Goal: Information Seeking & Learning: Learn about a topic

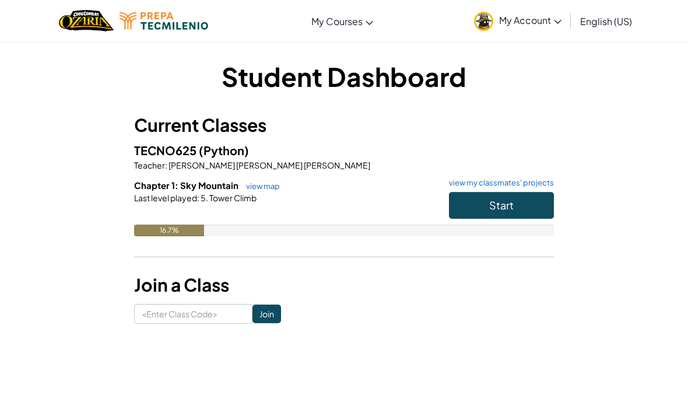
click at [508, 206] on span "Start" at bounding box center [501, 204] width 24 height 13
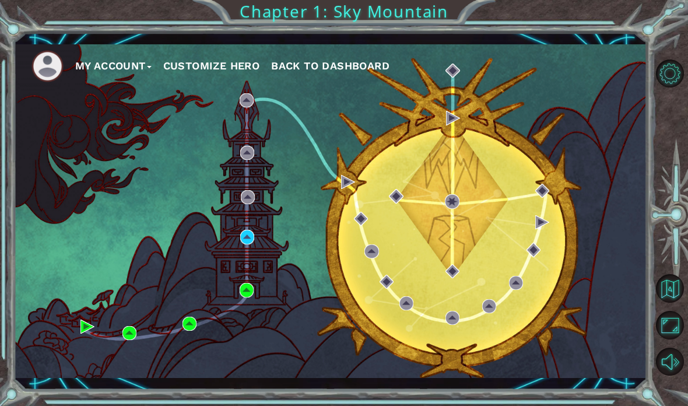
click at [238, 237] on div "My Account Customize Hero Back to Dashboard" at bounding box center [330, 211] width 633 height 334
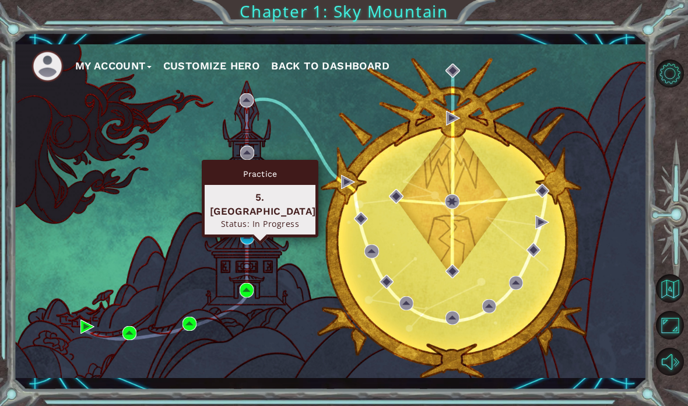
click at [265, 218] on div "Status: In Progress" at bounding box center [260, 223] width 100 height 11
click at [265, 187] on div "5. [GEOGRAPHIC_DATA] Status: In Progress" at bounding box center [260, 210] width 111 height 50
click at [254, 222] on div "Practice 5. [GEOGRAPHIC_DATA] Status: In Progress" at bounding box center [260, 199] width 117 height 78
click at [279, 187] on div "5. [GEOGRAPHIC_DATA] Status: In Progress" at bounding box center [260, 210] width 111 height 50
click at [242, 236] on img at bounding box center [247, 237] width 14 height 14
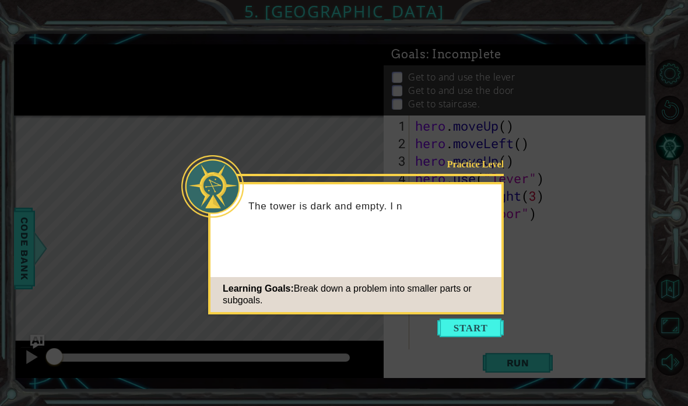
click at [474, 332] on button "Start" at bounding box center [470, 327] width 66 height 19
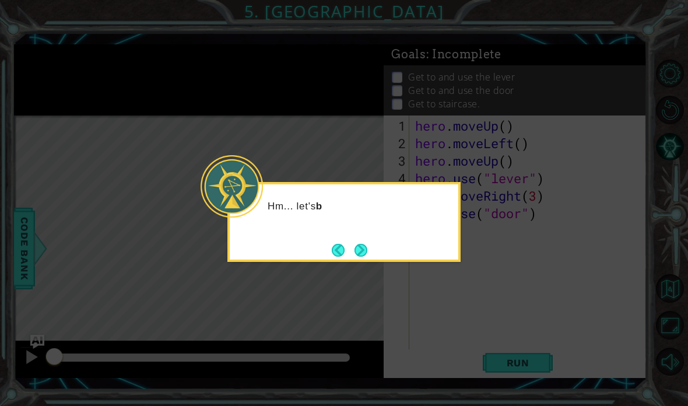
click at [363, 248] on button "Next" at bounding box center [361, 250] width 13 height 13
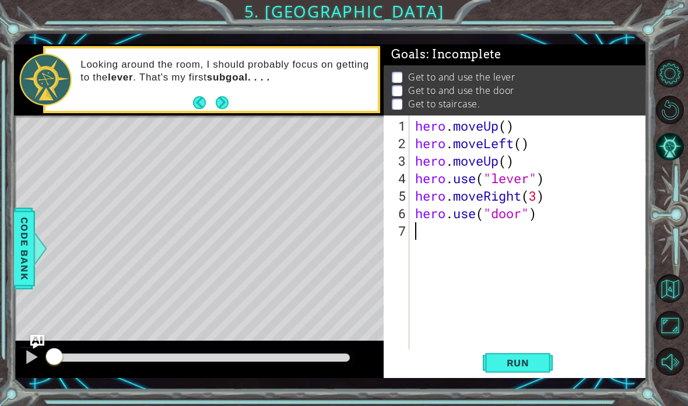
click at [518, 362] on span "Run" at bounding box center [518, 363] width 46 height 12
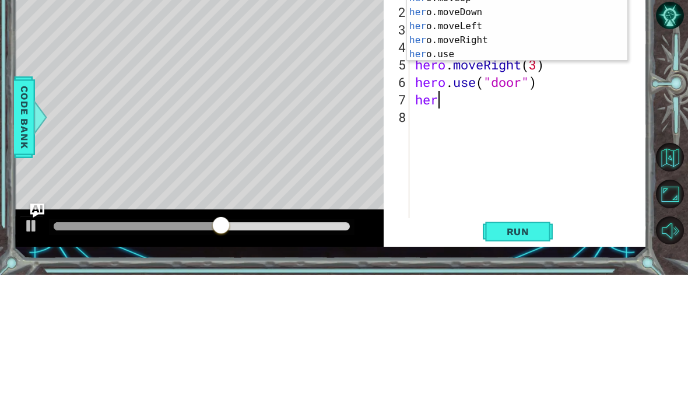
scroll to position [20, 44]
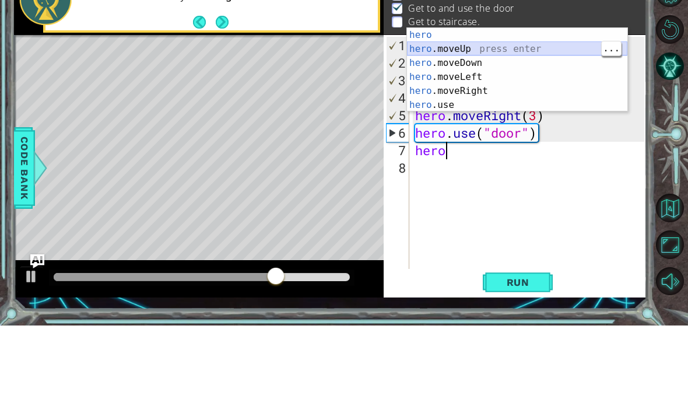
click at [515, 108] on div "hero press enter hero .moveUp press enter hero .moveDown press enter hero .move…" at bounding box center [517, 164] width 220 height 112
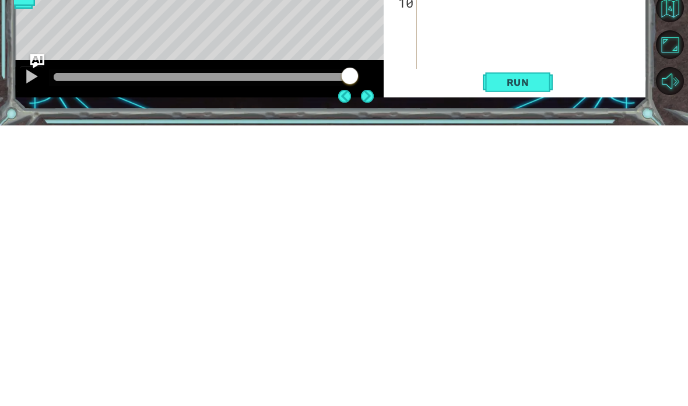
scroll to position [47, 0]
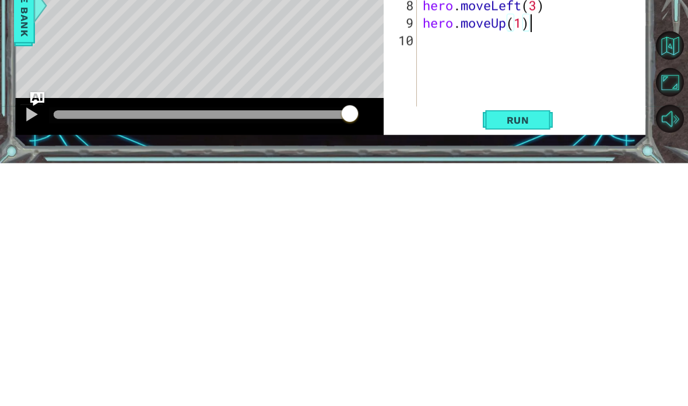
click at [527, 349] on button "Run" at bounding box center [518, 362] width 70 height 26
type textarea "abcde fg"
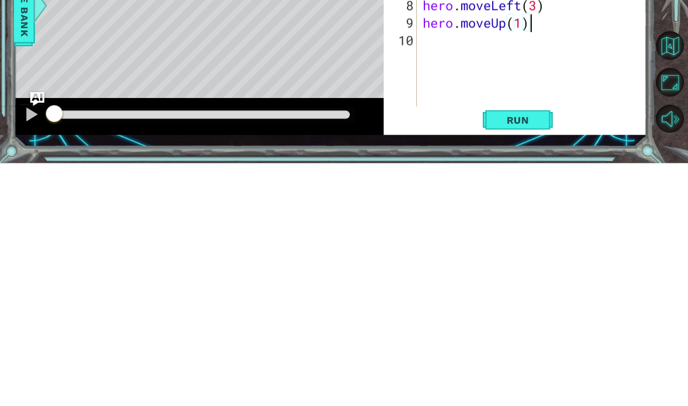
scroll to position [20, 64]
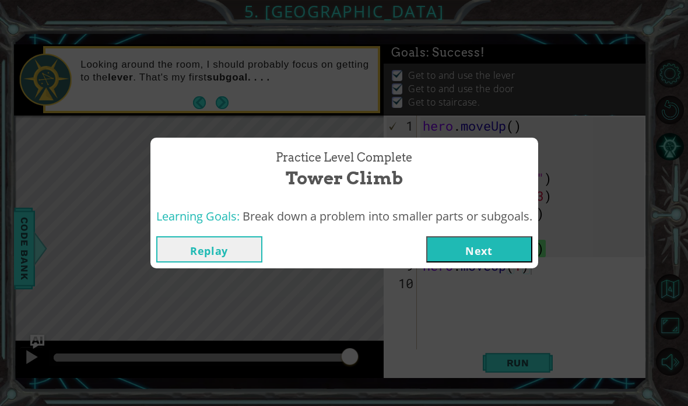
click at [190, 260] on button "Replay" at bounding box center [209, 249] width 106 height 26
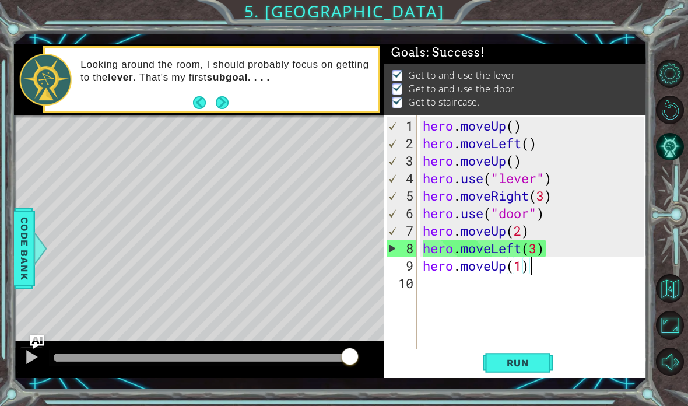
click at [531, 357] on button "Run" at bounding box center [518, 362] width 70 height 26
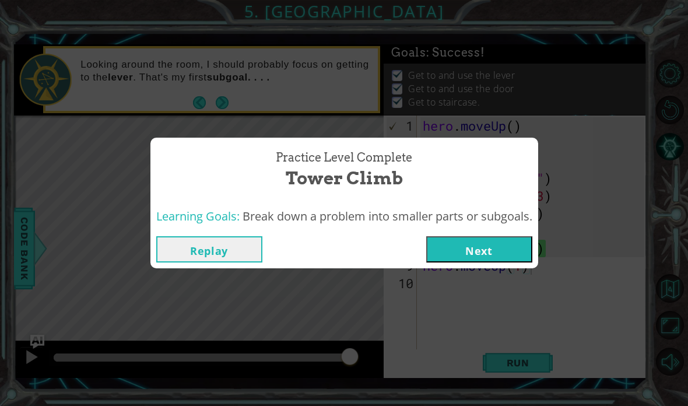
click at [493, 240] on button "Next" at bounding box center [479, 249] width 106 height 26
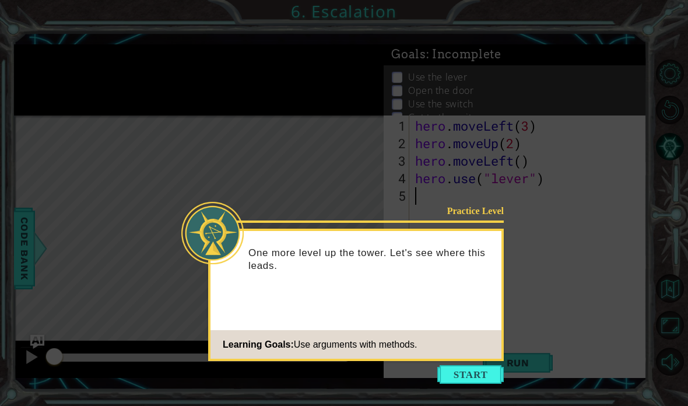
click at [467, 365] on button "Start" at bounding box center [470, 374] width 66 height 19
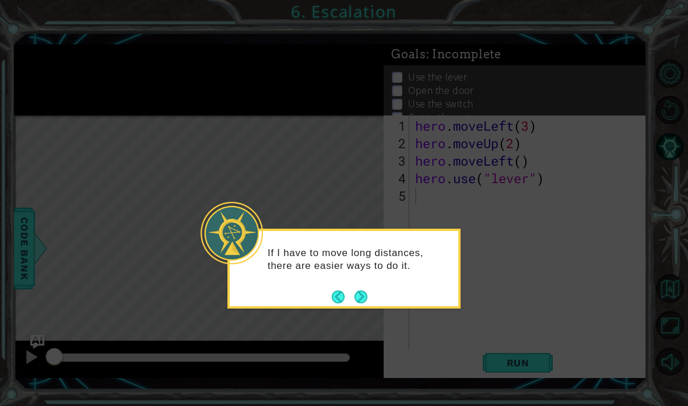
click at [352, 290] on button "Back" at bounding box center [343, 296] width 23 height 13
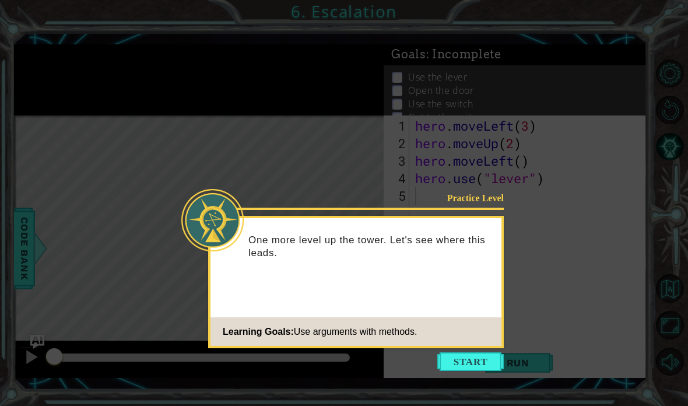
click at [493, 352] on button "Start" at bounding box center [470, 361] width 66 height 19
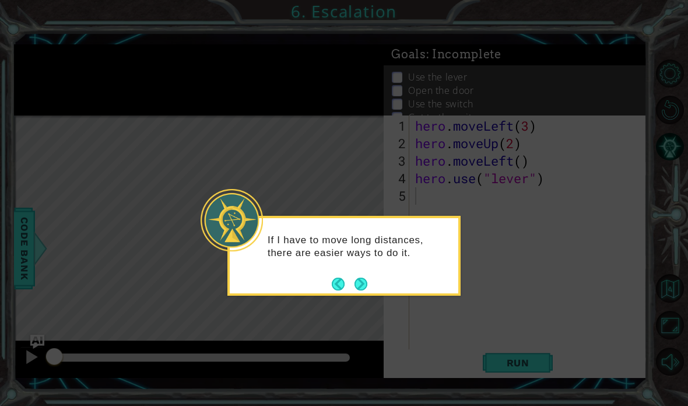
click at [362, 277] on button "Next" at bounding box center [361, 283] width 13 height 13
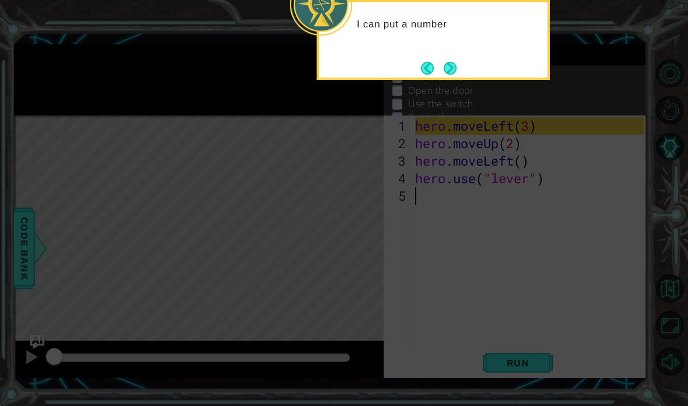
click at [455, 61] on button "Next" at bounding box center [450, 68] width 14 height 14
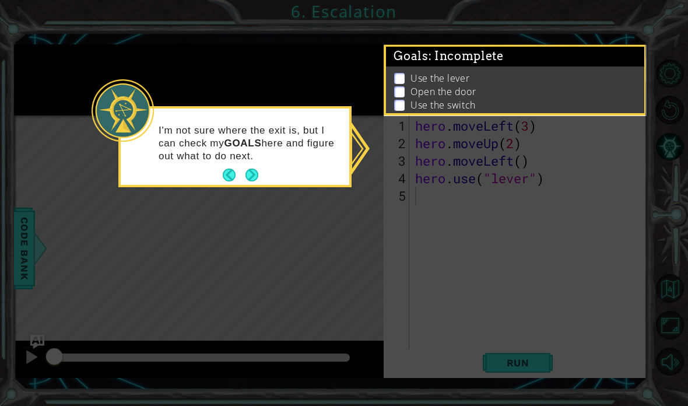
click at [256, 169] on button "Next" at bounding box center [252, 175] width 13 height 13
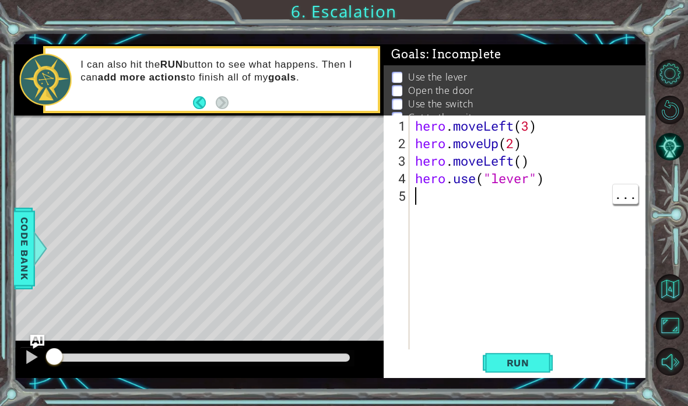
click at [446, 205] on div "hero . moveLeft ( 3 ) hero . moveUp ( 2 ) hero . moveLeft ( ) hero . use ( "lev…" at bounding box center [531, 257] width 237 height 280
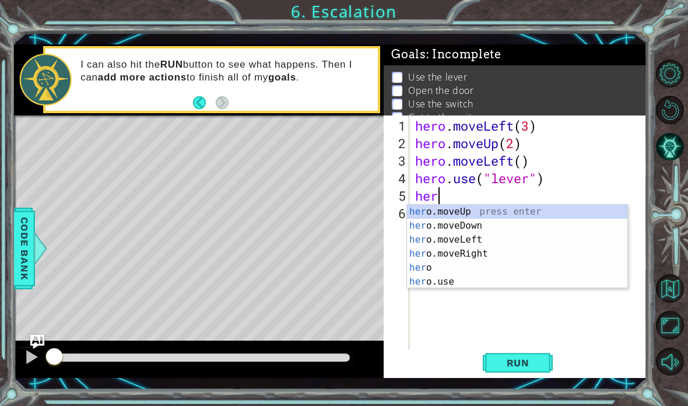
scroll to position [20, 44]
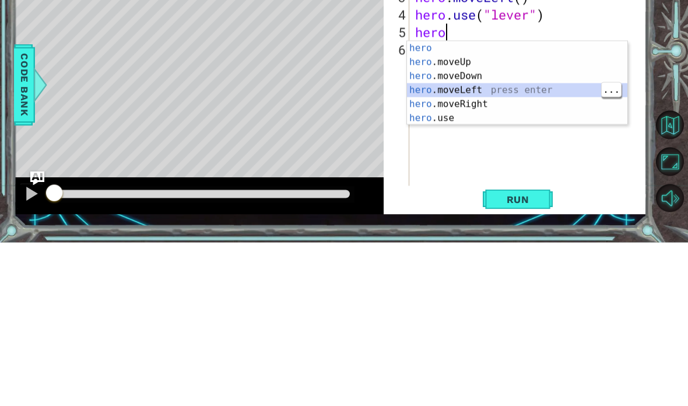
click at [527, 205] on div "hero press enter hero .moveUp press enter hero .moveDown press enter hero .move…" at bounding box center [517, 261] width 220 height 112
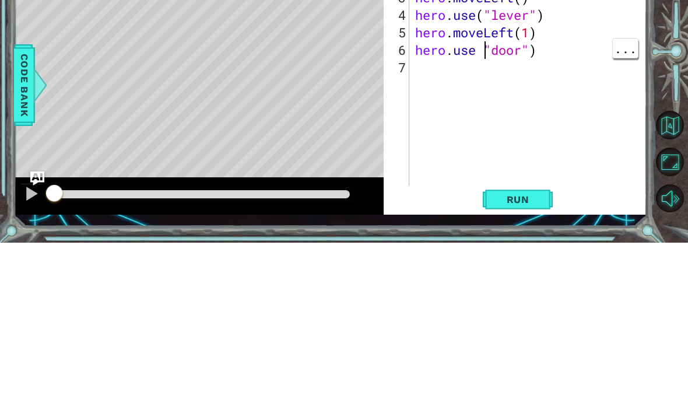
scroll to position [20, 29]
click at [560, 117] on div "hero . moveLeft ( 3 ) hero . moveUp ( 2 ) hero . moveLeft ( ) hero . use ( "lev…" at bounding box center [531, 257] width 237 height 280
click at [482, 117] on div "hero . moveLeft ( 3 ) hero . moveUp ( 2 ) hero . moveLeft ( ) hero . use ( "lev…" at bounding box center [531, 257] width 237 height 280
click at [488, 117] on div "hero . moveLeft ( 3 ) hero . moveUp ( 2 ) hero . moveLeft ( ) hero . use ( "lev…" at bounding box center [531, 257] width 237 height 280
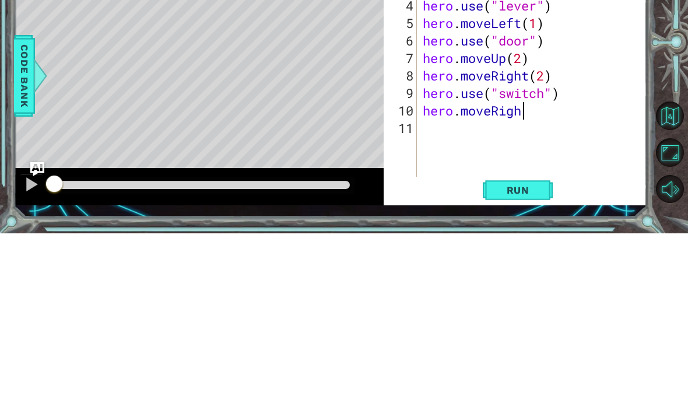
scroll to position [20, 129]
type textarea "abcde fg"
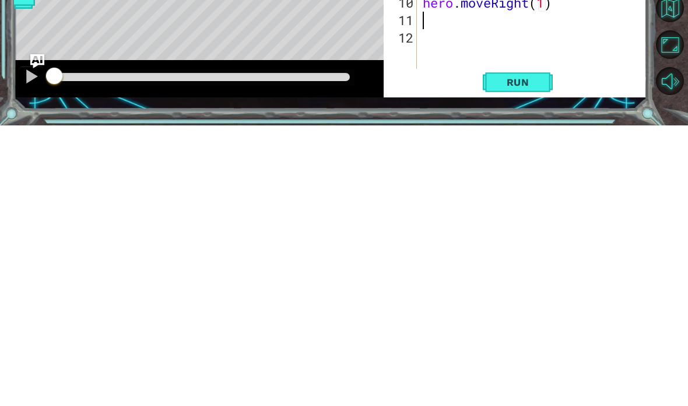
click at [525, 357] on span "Run" at bounding box center [518, 363] width 46 height 12
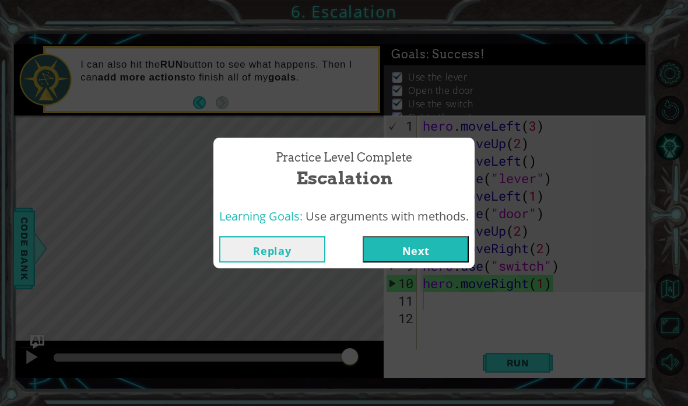
click at [249, 240] on button "Replay" at bounding box center [272, 249] width 106 height 26
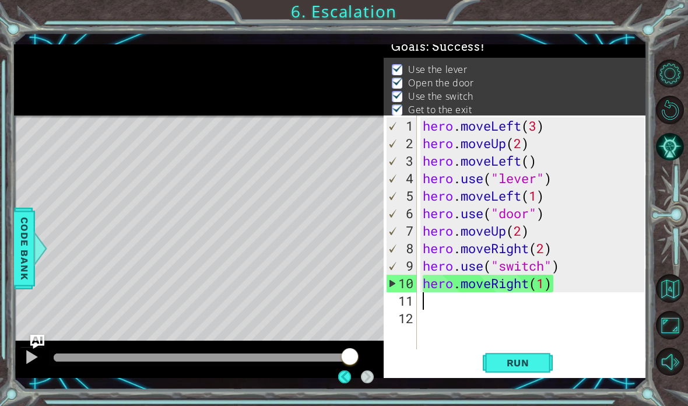
scroll to position [10, 0]
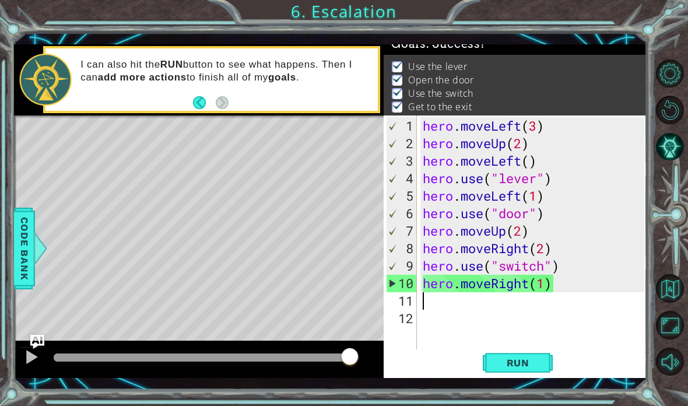
click at [538, 362] on span "Run" at bounding box center [518, 363] width 46 height 12
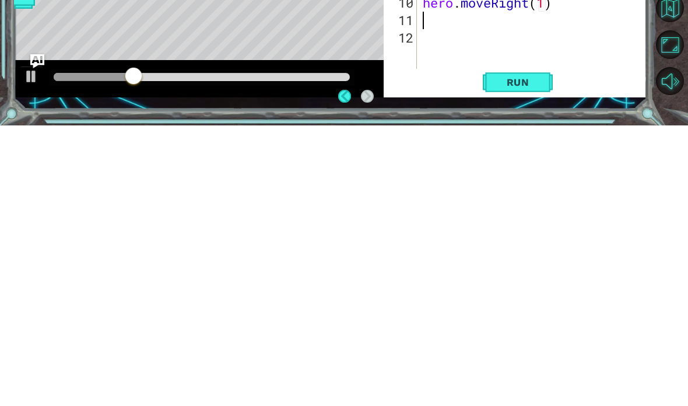
scroll to position [47, 0]
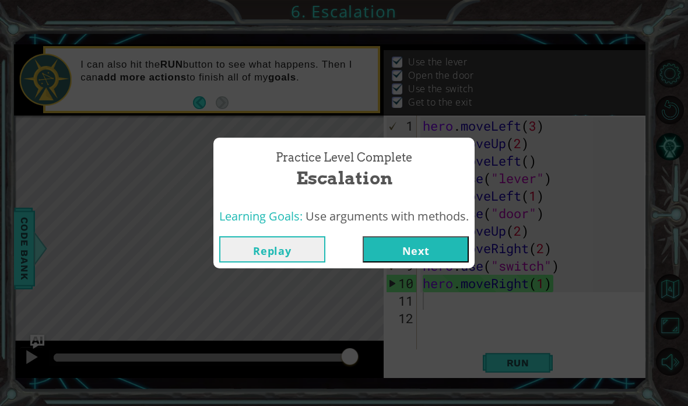
click at [449, 257] on button "Next" at bounding box center [416, 249] width 106 height 26
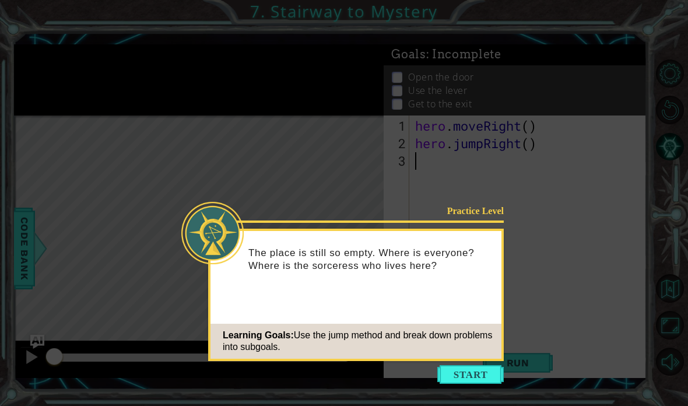
click at [481, 365] on button "Start" at bounding box center [470, 374] width 66 height 19
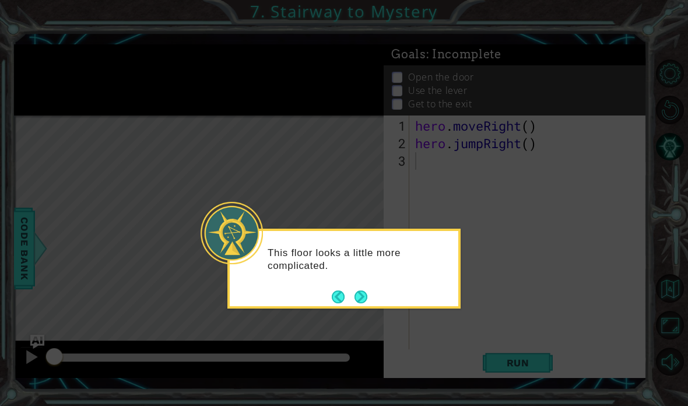
click at [355, 236] on div "This floor looks a little more complicated." at bounding box center [344, 265] width 229 height 59
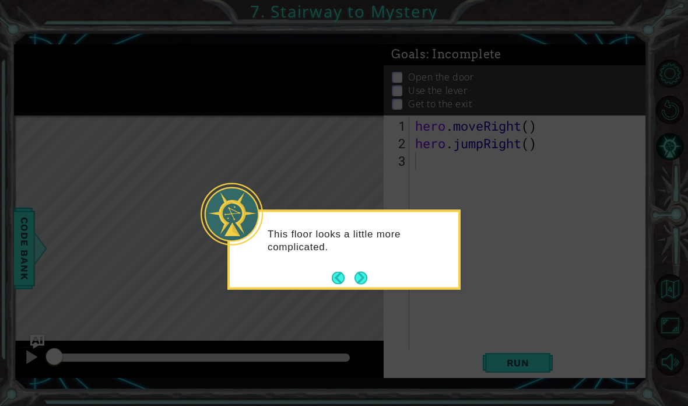
click at [365, 271] on button "Next" at bounding box center [361, 277] width 13 height 13
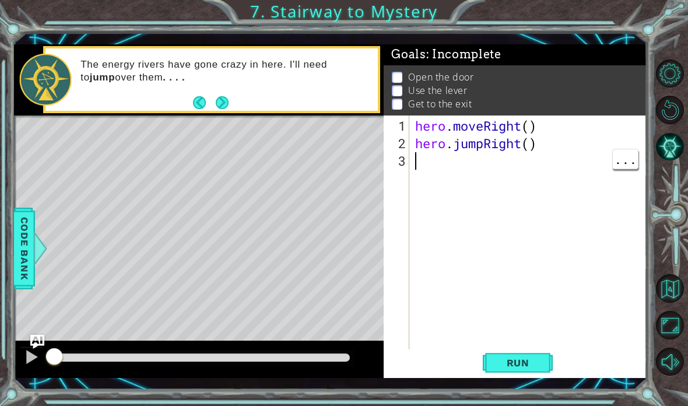
click at [452, 169] on div "hero . moveRight ( ) hero . jumpRight ( )" at bounding box center [531, 257] width 237 height 280
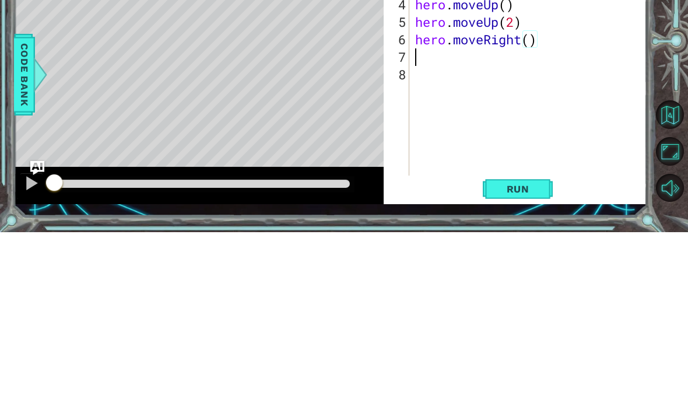
scroll to position [20, 64]
click at [514, 117] on div "hero . moveRight ( ) hero . jumpRight ( ) heeo . moveRight ( 2 ) hero . moveUp …" at bounding box center [531, 257] width 237 height 280
click at [520, 117] on div "hero . moveRight ( ) hero . jumpRight ( ) heeo . moveRight ( 2 ) hero . moveUp …" at bounding box center [531, 257] width 237 height 280
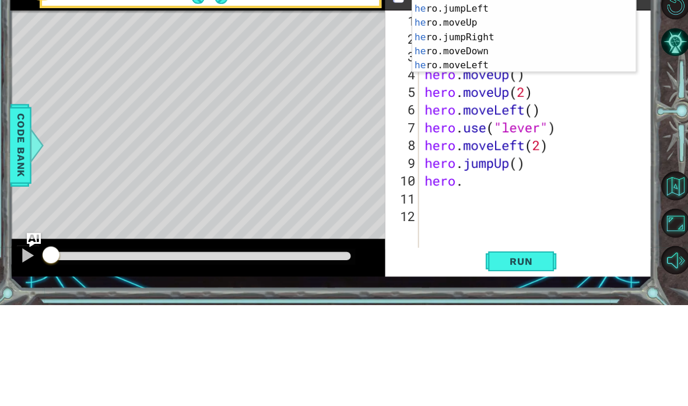
scroll to position [20, 29]
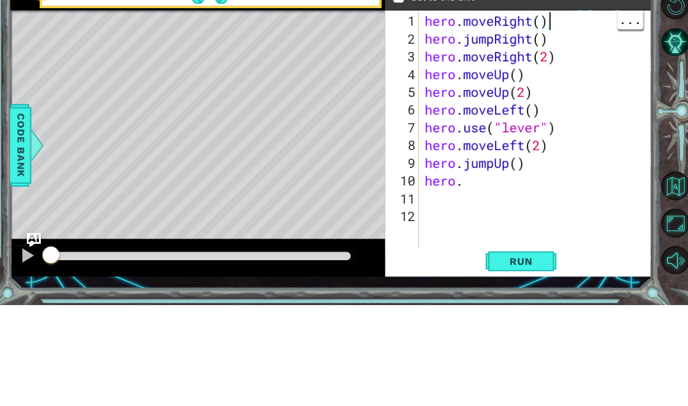
click at [579, 117] on div "hero . moveRight ( ) hero . jumpRight ( ) hero . moveRight ( 2 ) hero . moveUp …" at bounding box center [535, 257] width 230 height 280
click at [571, 117] on div "hero . moveRight ( ) hero . jumpRight ( ) hero . moveRight ( 2 ) hero . moveUp …" at bounding box center [535, 257] width 230 height 280
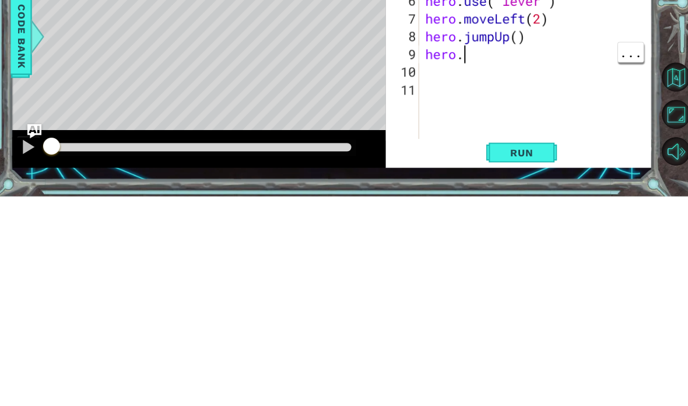
click at [482, 117] on div "hero . moveRight ( ) hero . jumpRight ( ) hero . moveRight ( 2 ) hero . moveUp …" at bounding box center [535, 257] width 230 height 280
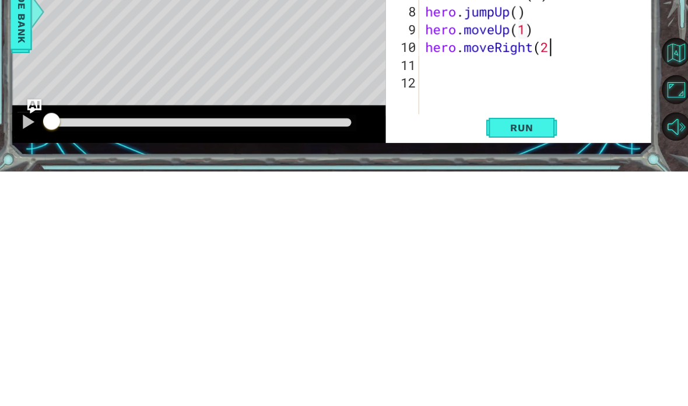
scroll to position [20, 152]
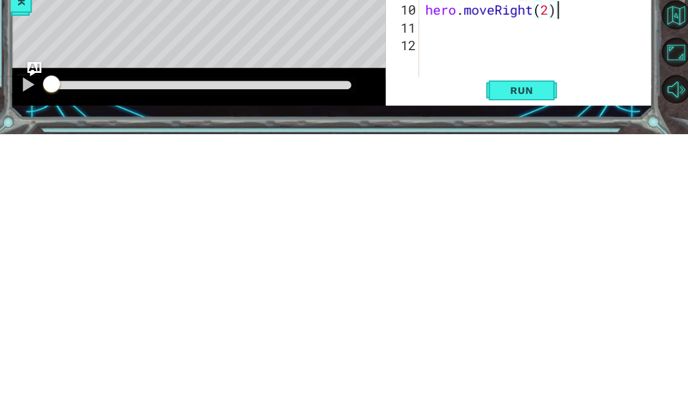
click at [521, 357] on span "Run" at bounding box center [518, 363] width 46 height 12
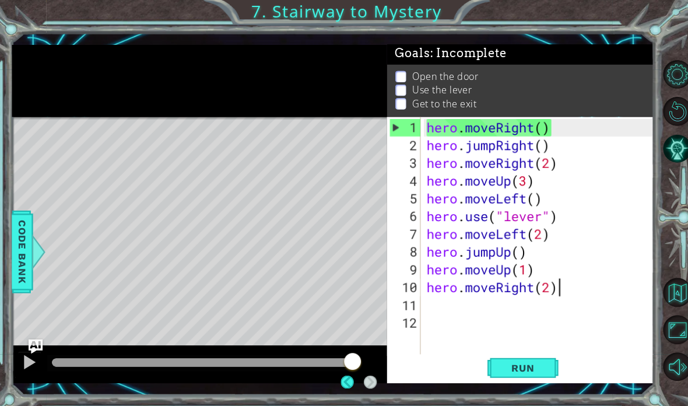
scroll to position [34, 0]
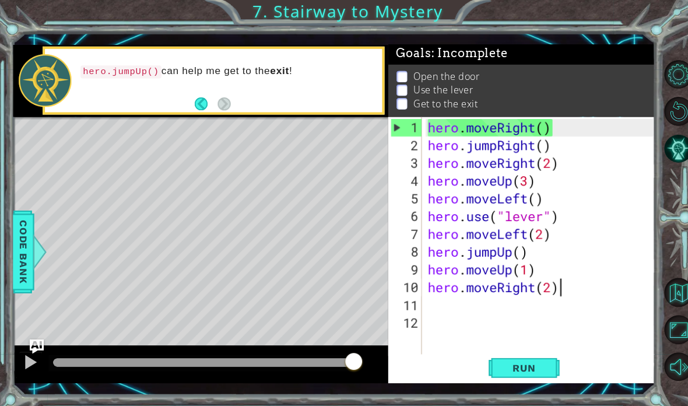
click at [509, 356] on button "Run" at bounding box center [518, 362] width 70 height 26
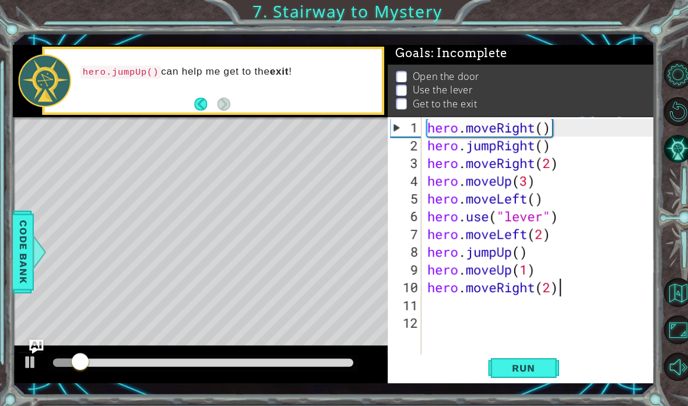
click at [294, 73] on p "hero.jumpUp() can help me get to the exit !" at bounding box center [224, 70] width 289 height 13
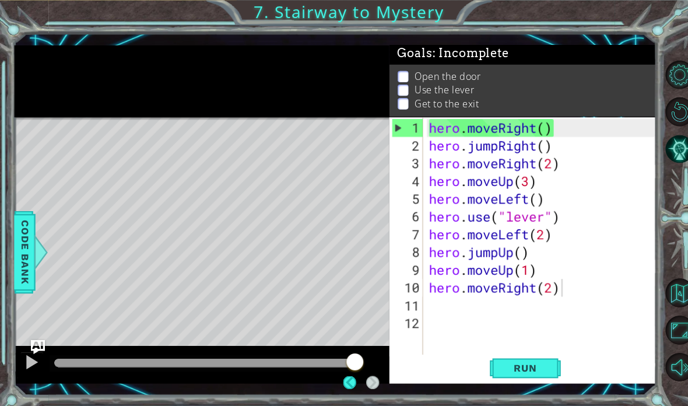
scroll to position [28, 0]
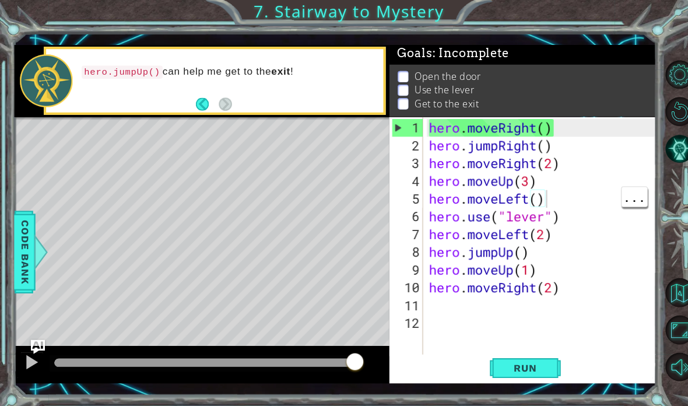
click at [541, 191] on div "hero . moveRight ( ) hero . jumpRight ( ) hero . moveRight ( 2 ) hero . moveUp …" at bounding box center [535, 257] width 230 height 280
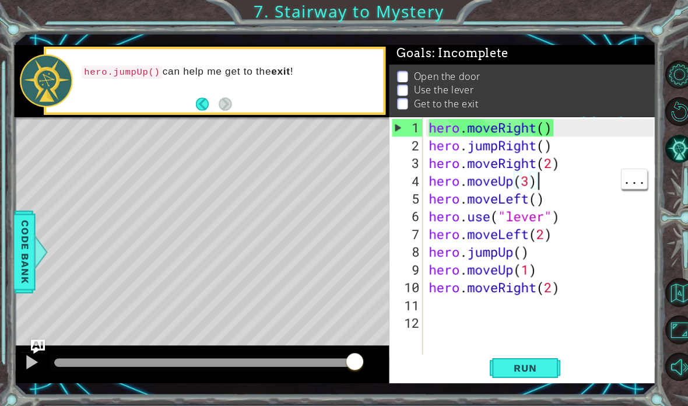
click at [538, 180] on div "hero . moveRight ( ) hero . jumpRight ( ) hero . moveRight ( 2 ) hero . moveUp …" at bounding box center [535, 257] width 230 height 280
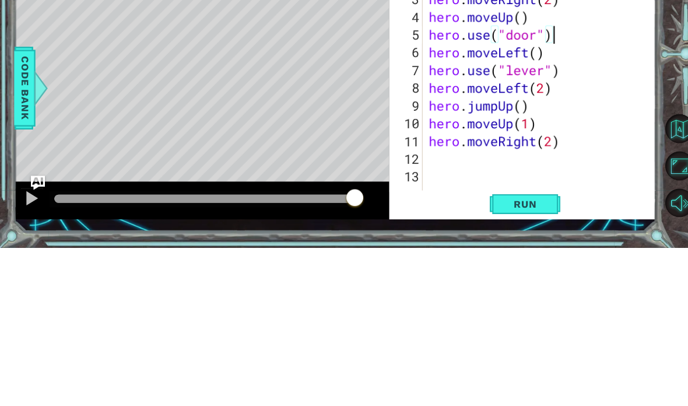
scroll to position [20, 64]
click at [531, 117] on div "hero . moveRight ( ) hero . jumpRight ( ) hero . moveRight ( 2 ) hero . moveUp …" at bounding box center [535, 257] width 230 height 280
click at [556, 117] on div "hero . moveRight ( ) hero . jumpRight ( ) hero . moveRight ( 2 ) hero . moveUp …" at bounding box center [535, 257] width 230 height 280
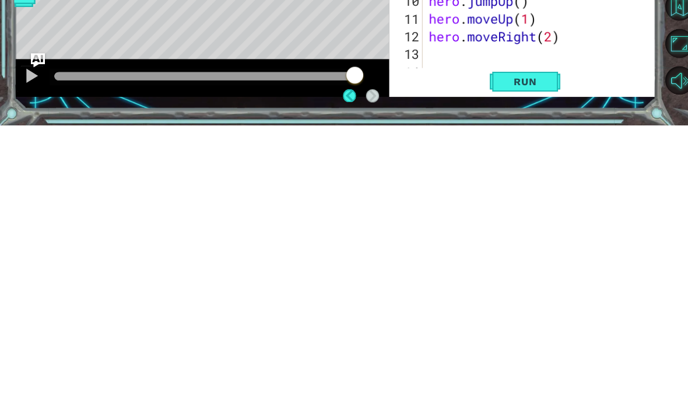
scroll to position [47, 0]
click at [533, 357] on span "Run" at bounding box center [518, 363] width 46 height 12
type textarea "abcde fg"
click at [523, 357] on span "Run" at bounding box center [518, 363] width 46 height 12
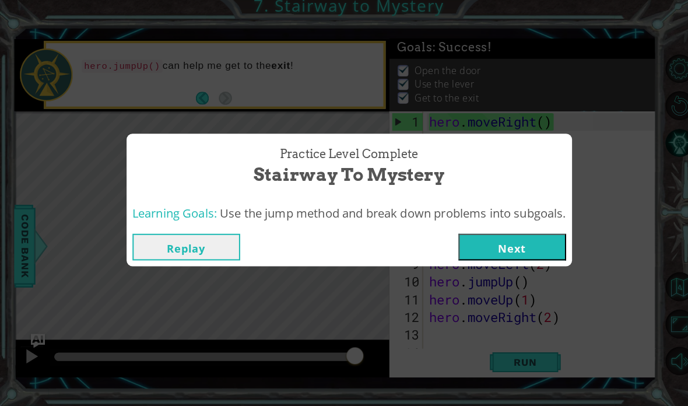
click at [216, 244] on button "Replay" at bounding box center [184, 249] width 106 height 26
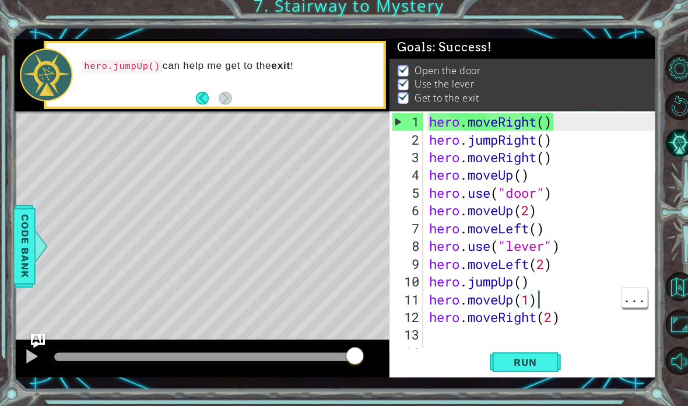
click at [544, 297] on div "hero . moveRight ( ) hero . jumpRight ( ) hero . moveRight ( ) hero . moveUp ( …" at bounding box center [535, 257] width 230 height 280
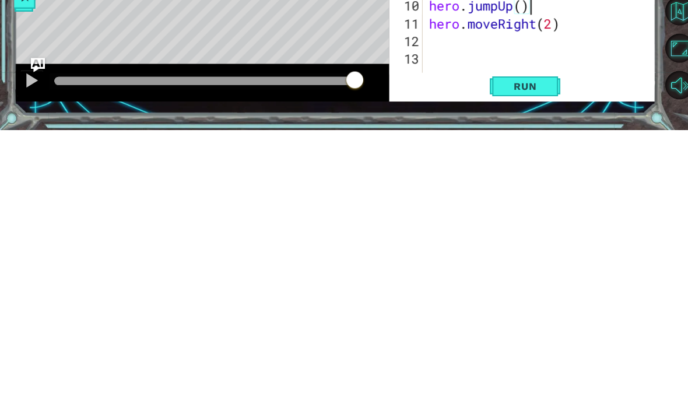
click at [530, 357] on span "Run" at bounding box center [518, 363] width 46 height 12
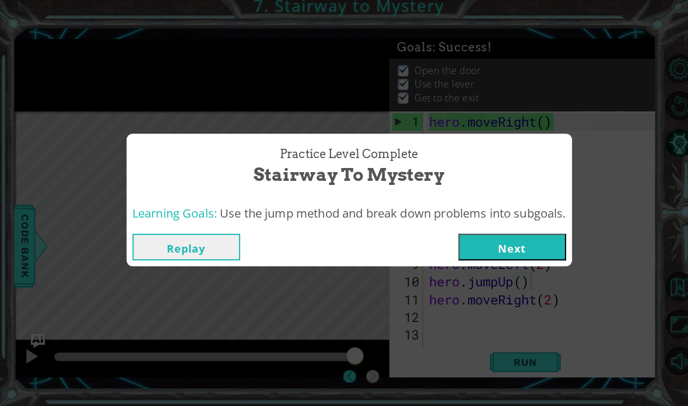
click at [171, 254] on button "Replay" at bounding box center [184, 249] width 106 height 26
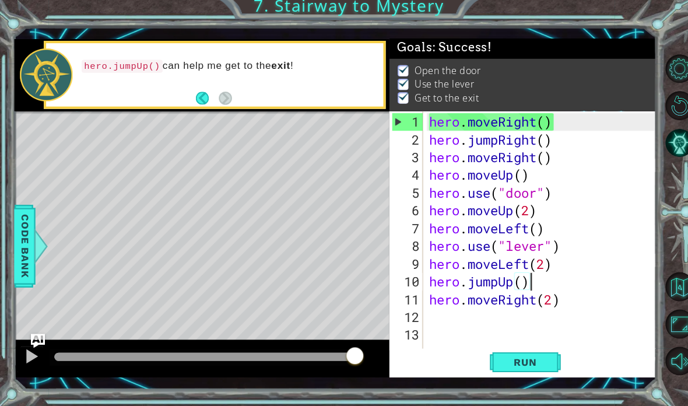
click at [538, 359] on span "Run" at bounding box center [518, 363] width 46 height 12
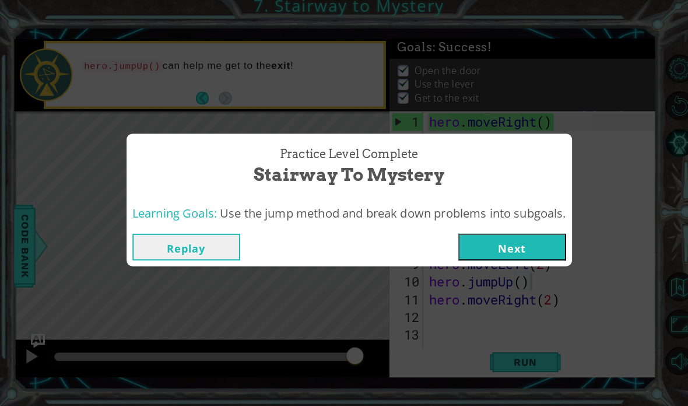
click at [515, 256] on button "Next" at bounding box center [505, 249] width 106 height 26
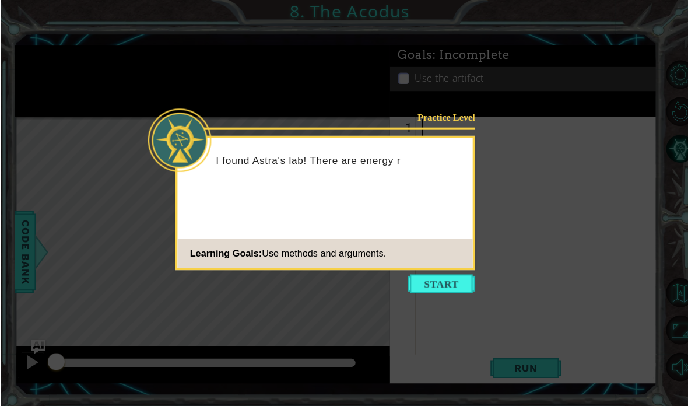
scroll to position [30, 0]
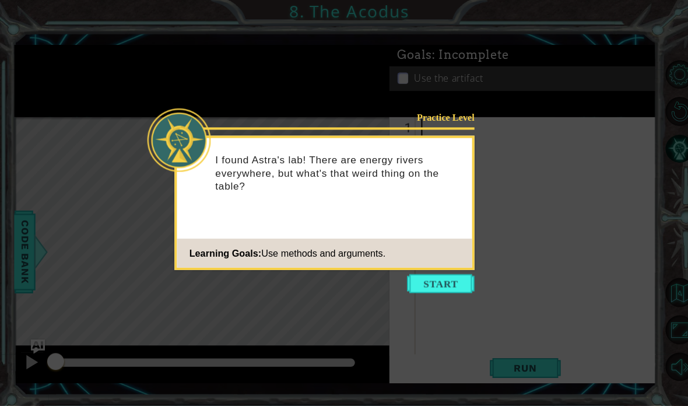
click at [455, 283] on button "Start" at bounding box center [434, 280] width 66 height 19
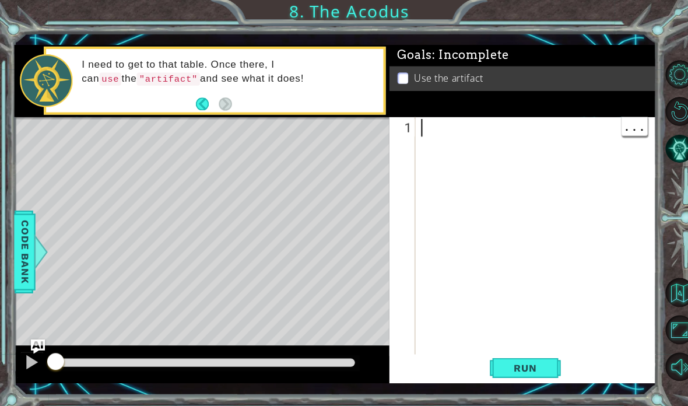
click at [440, 125] on div at bounding box center [531, 257] width 237 height 280
click at [446, 121] on div at bounding box center [531, 257] width 237 height 280
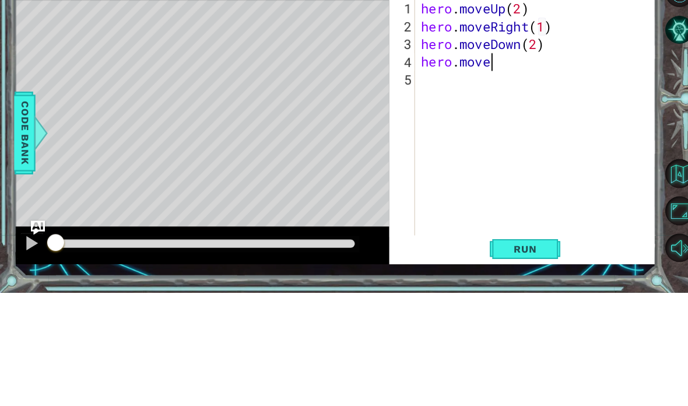
scroll to position [20, 64]
click at [521, 117] on div "hero . moveUp ( 2 ) hero . moveRight ( 1 ) hero . moveDown ( 2 ) hero . move" at bounding box center [531, 257] width 237 height 280
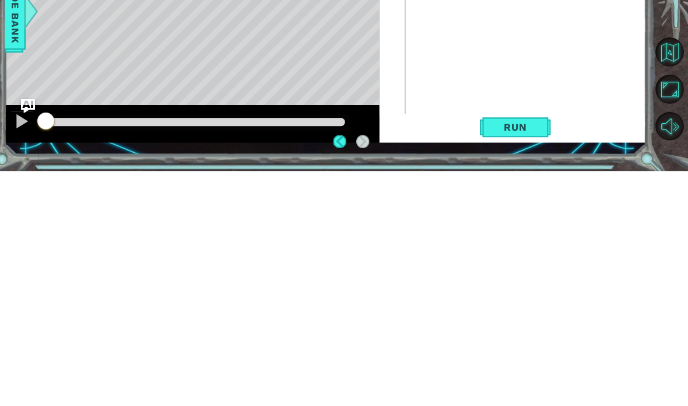
scroll to position [30, 0]
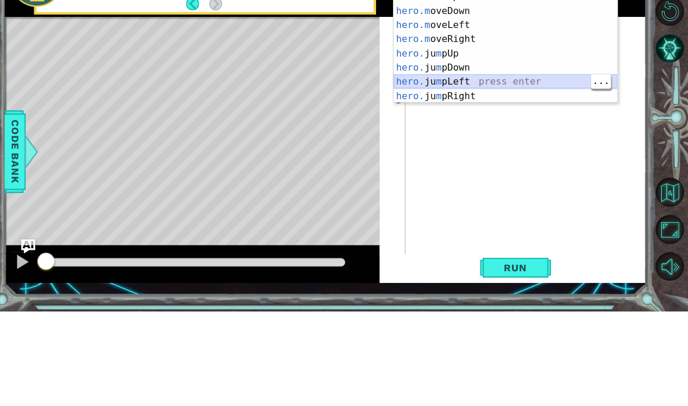
click at [546, 89] on div "hero.m oveUp press enter hero.m oveDown press enter hero.m oveLeft press enter …" at bounding box center [508, 159] width 220 height 140
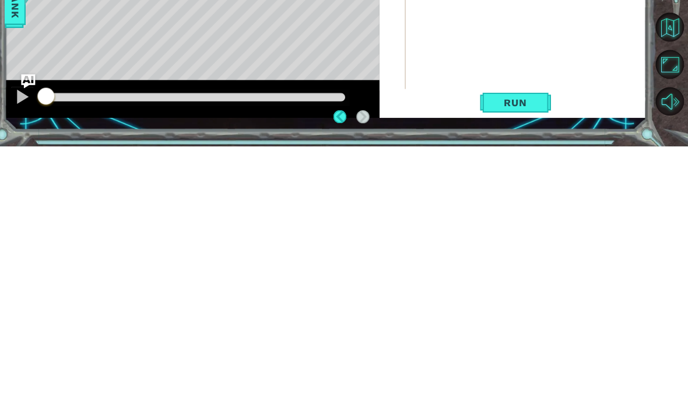
scroll to position [47, 0]
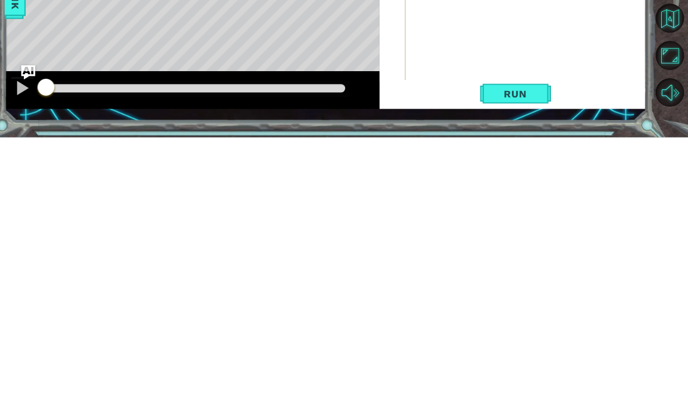
click at [513, 357] on span "Run" at bounding box center [518, 363] width 46 height 12
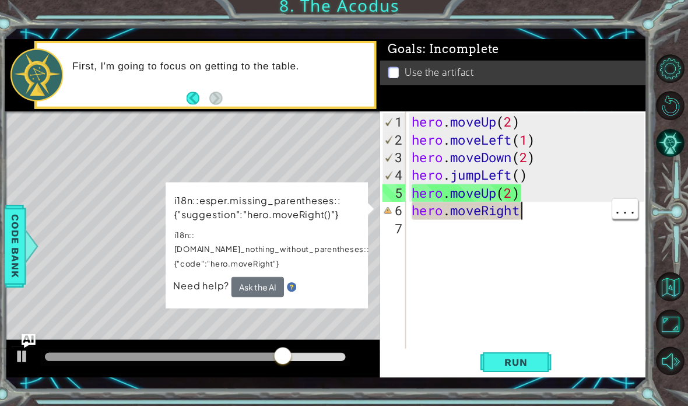
click at [548, 211] on div "hero . moveUp ( 2 ) hero . moveLeft ( 1 ) hero . moveDown ( 2 ) hero . jumpLeft…" at bounding box center [531, 257] width 237 height 280
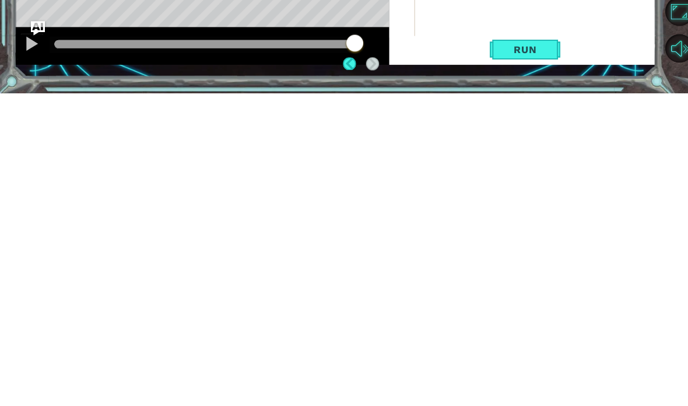
scroll to position [47, 0]
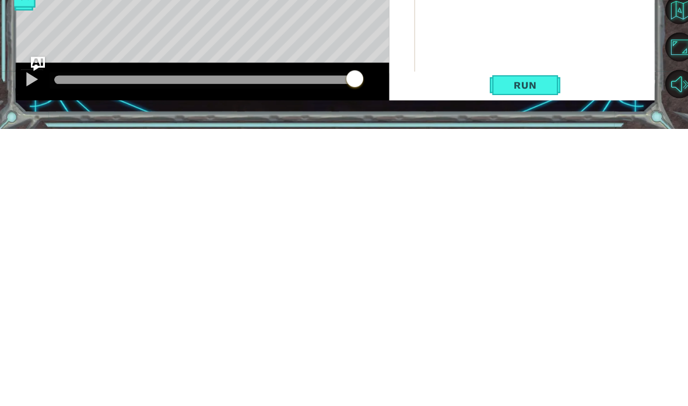
click at [523, 357] on span "Run" at bounding box center [518, 363] width 46 height 12
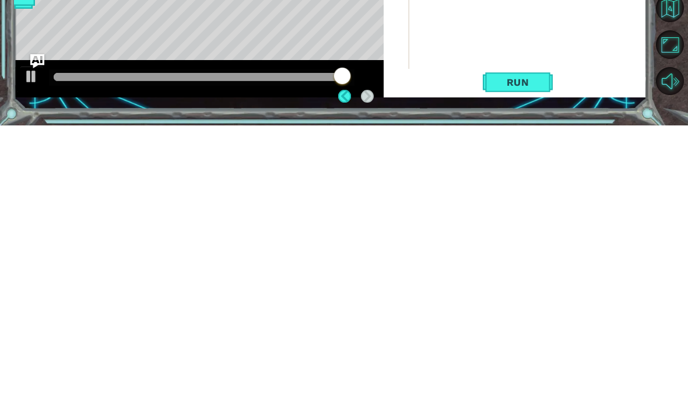
click at [506, 357] on span "Run" at bounding box center [518, 363] width 46 height 12
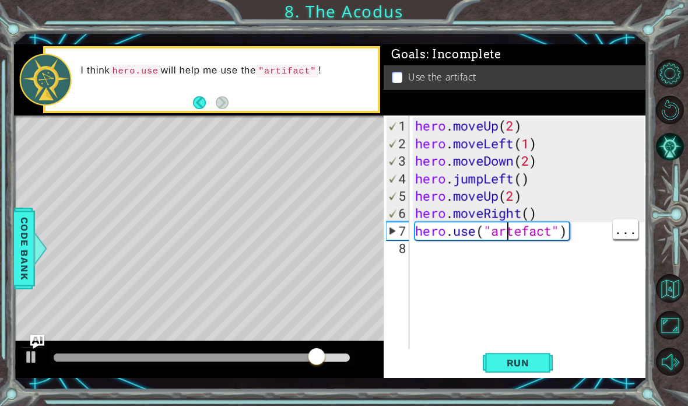
click at [511, 233] on div "hero . moveUp ( 2 ) hero . moveLeft ( 1 ) hero . moveDown ( 2 ) hero . jumpLeft…" at bounding box center [531, 257] width 237 height 280
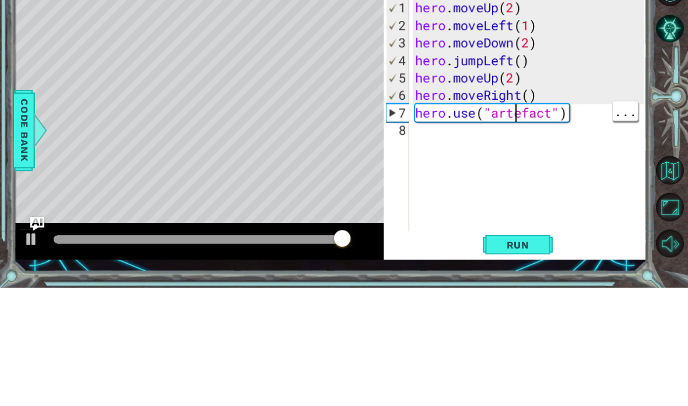
click at [518, 120] on div "hero . moveUp ( 2 ) hero . moveLeft ( 1 ) hero . moveDown ( 2 ) hero . jumpLeft…" at bounding box center [531, 257] width 237 height 280
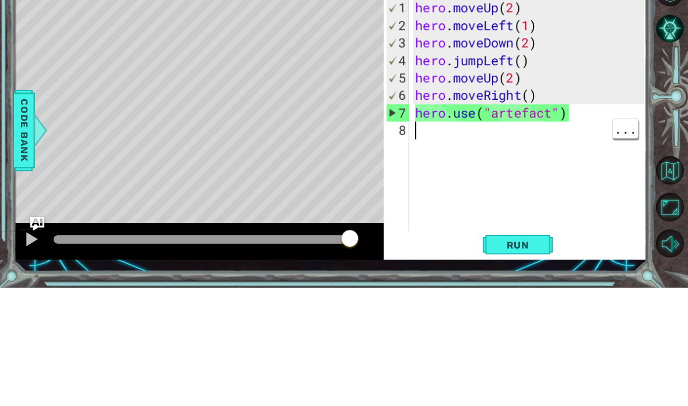
click at [515, 122] on div "hero . moveUp ( 2 ) hero . moveLeft ( 1 ) hero . moveDown ( 2 ) hero . jumpLeft…" at bounding box center [531, 257] width 237 height 280
click at [525, 117] on div "hero . moveUp ( 2 ) hero . moveLeft ( 1 ) hero . moveDown ( 2 ) hero . jumpLeft…" at bounding box center [531, 257] width 237 height 280
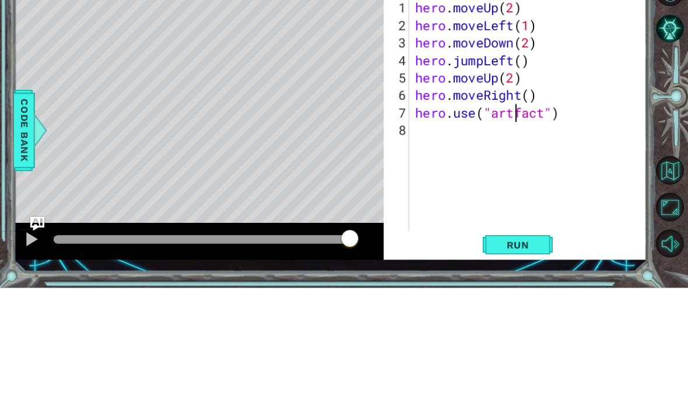
scroll to position [20, 29]
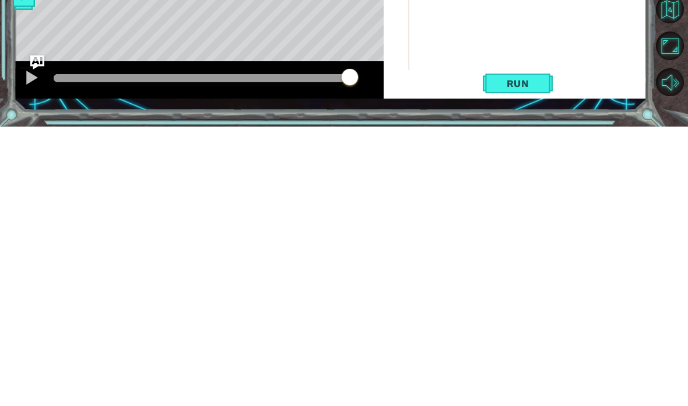
click at [526, 349] on button "Run" at bounding box center [518, 362] width 70 height 26
type textarea "abcde fg"
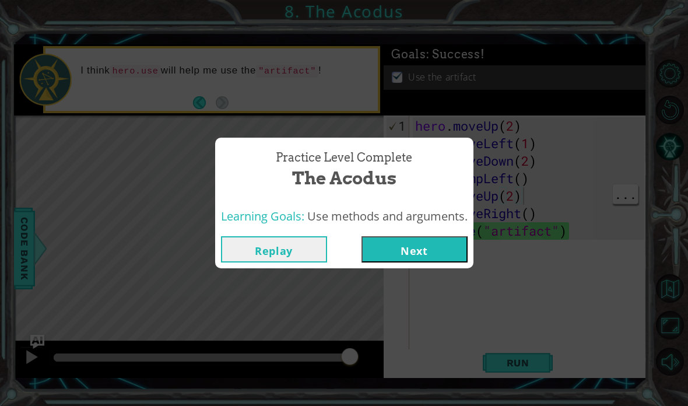
click at [292, 238] on button "Replay" at bounding box center [274, 249] width 106 height 26
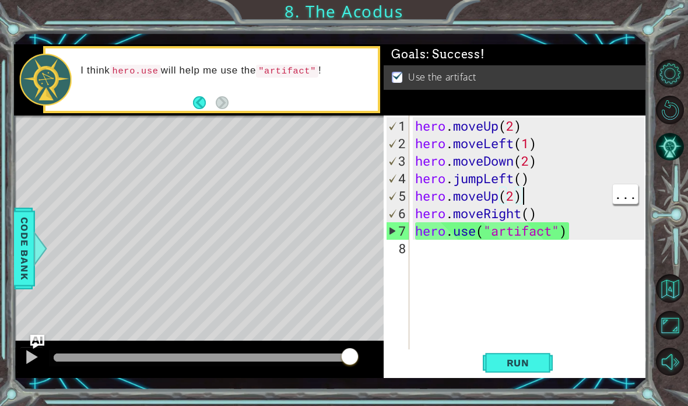
click at [514, 353] on button "Run" at bounding box center [518, 362] width 70 height 26
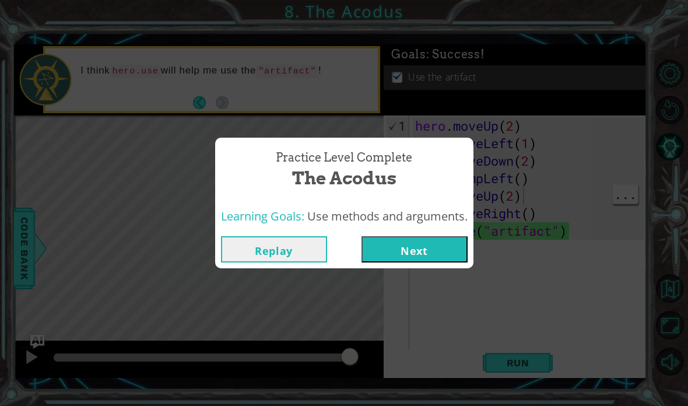
click at [441, 250] on button "Next" at bounding box center [415, 249] width 106 height 26
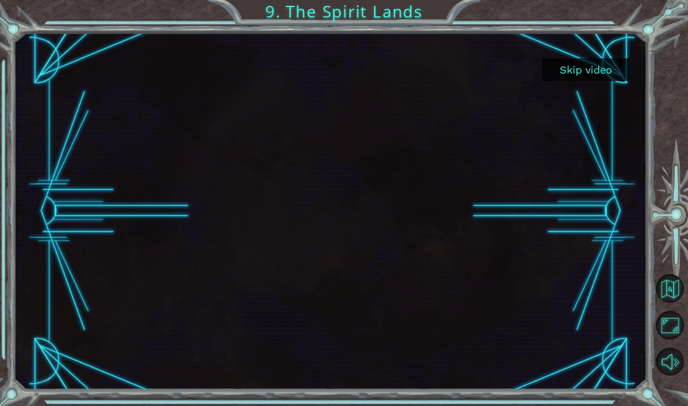
scroll to position [47, 0]
